Goal: Use online tool/utility

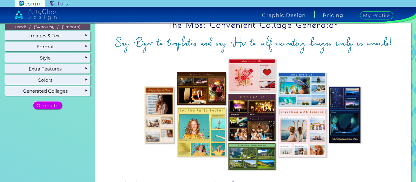
scroll to position [22, 0]
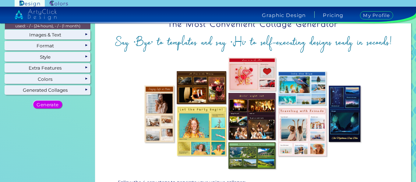
click at [118, 91] on img at bounding box center [253, 114] width 306 height 118
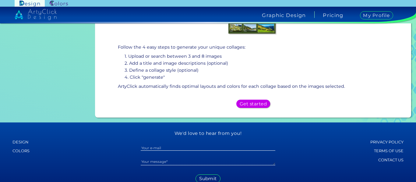
scroll to position [160, 0]
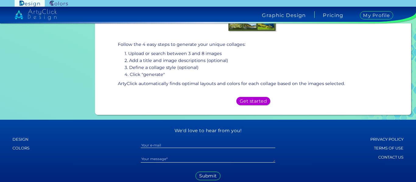
click at [238, 103] on div "Get started" at bounding box center [253, 101] width 30 height 7
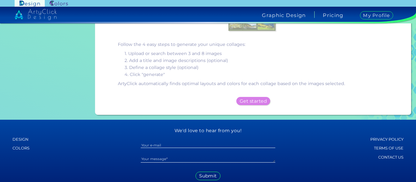
scroll to position [0, 0]
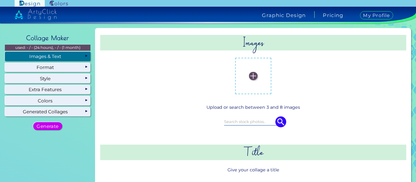
click at [241, 123] on input at bounding box center [253, 121] width 58 height 7
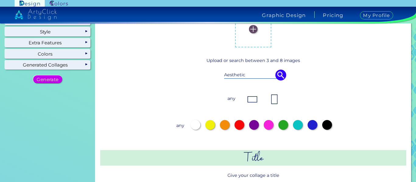
scroll to position [46, 0]
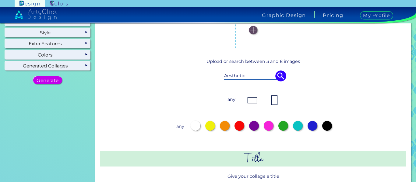
type input "Aesthetic"
click at [298, 126] on div at bounding box center [298, 126] width 10 height 10
click at [307, 125] on div at bounding box center [312, 126] width 10 height 10
click at [295, 126] on div at bounding box center [298, 126] width 10 height 10
click at [277, 76] on img at bounding box center [280, 76] width 11 height 11
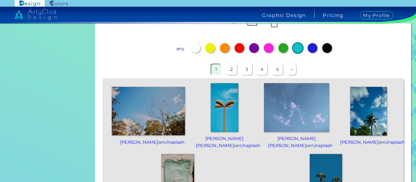
scroll to position [0, 0]
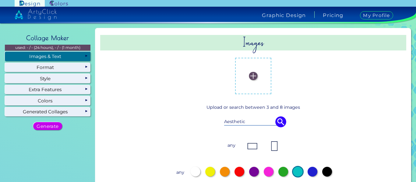
click at [250, 79] on img at bounding box center [253, 76] width 8 height 8
click at [0, 0] on input "file" at bounding box center [0, 0] width 0 height 0
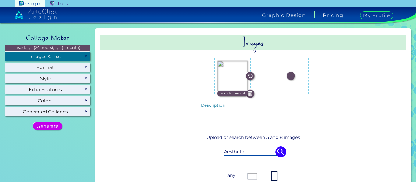
click at [291, 78] on img at bounding box center [290, 76] width 8 height 8
click at [0, 0] on input "file" at bounding box center [0, 0] width 0 height 0
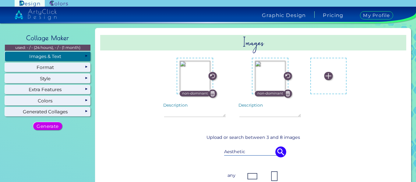
click at [322, 82] on label at bounding box center [328, 76] width 30 height 30
click at [0, 0] on input "file" at bounding box center [0, 0] width 0 height 0
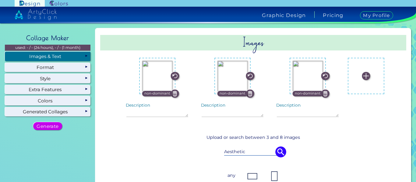
click at [367, 77] on label at bounding box center [366, 76] width 30 height 30
click at [0, 0] on input "file" at bounding box center [0, 0] width 0 height 0
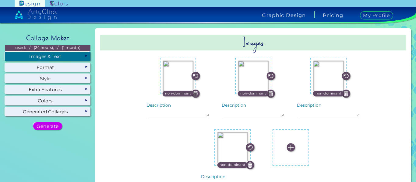
click at [284, 155] on label at bounding box center [290, 147] width 30 height 30
click at [0, 0] on input "file" at bounding box center [0, 0] width 0 height 0
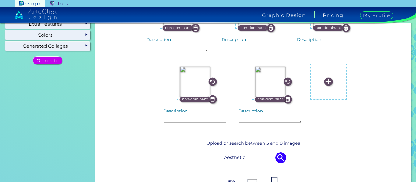
scroll to position [68, 0]
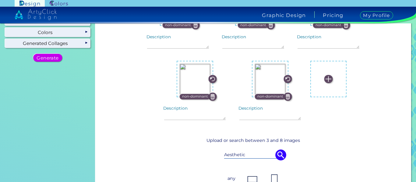
click at [321, 81] on label at bounding box center [328, 79] width 30 height 30
click at [0, 0] on input "file" at bounding box center [0, 0] width 0 height 0
click at [331, 84] on label at bounding box center [328, 79] width 30 height 30
click at [0, 0] on input "file" at bounding box center [0, 0] width 0 height 0
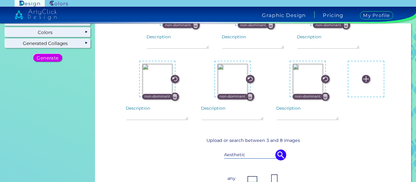
click at [364, 85] on label at bounding box center [366, 79] width 30 height 30
click at [0, 0] on input "file" at bounding box center [0, 0] width 0 height 0
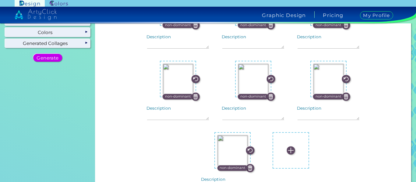
click at [283, 148] on label at bounding box center [290, 150] width 30 height 30
click at [0, 0] on input "file" at bounding box center [0, 0] width 0 height 0
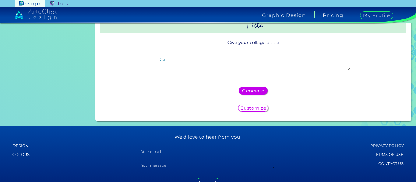
scroll to position [509, 0]
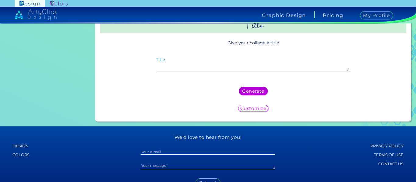
click at [254, 89] on h5 "Generate" at bounding box center [253, 91] width 20 height 4
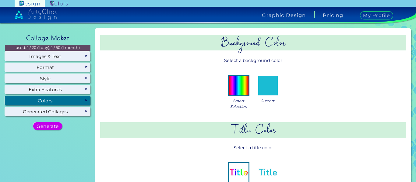
click at [18, 99] on div "Colors" at bounding box center [47, 100] width 85 height 9
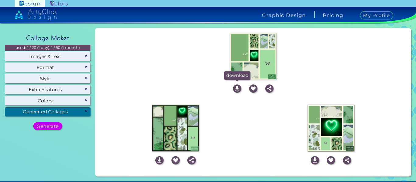
click at [233, 89] on img at bounding box center [237, 89] width 8 height 8
click at [249, 90] on img at bounding box center [253, 89] width 8 height 8
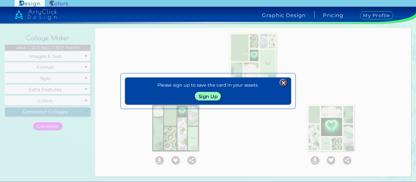
click at [283, 84] on img at bounding box center [283, 82] width 7 height 7
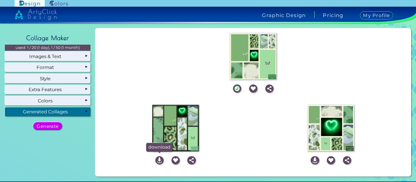
click at [159, 161] on img at bounding box center [159, 160] width 8 height 8
click at [312, 162] on img at bounding box center [314, 160] width 8 height 8
